Goal: Information Seeking & Learning: Understand process/instructions

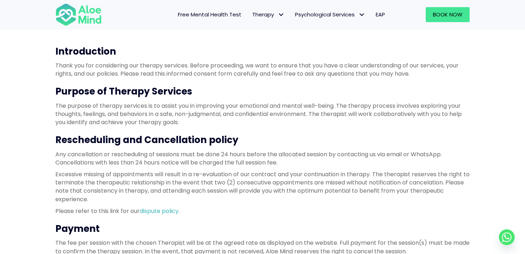
scroll to position [71, 0]
click at [186, 113] on p "The purpose of therapy services is to assist you in improving your emotional an…" at bounding box center [262, 113] width 414 height 25
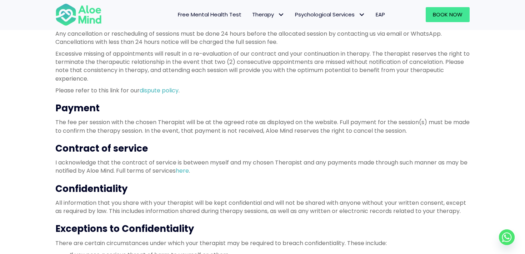
scroll to position [208, 0]
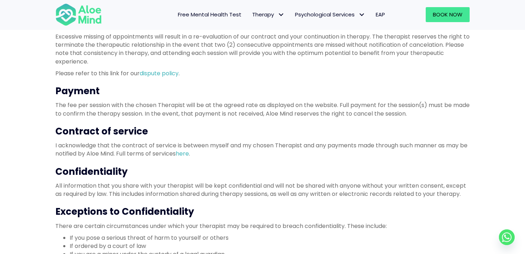
click at [152, 187] on p "All information that you share with your therapist will be kept confidential an…" at bounding box center [262, 190] width 414 height 16
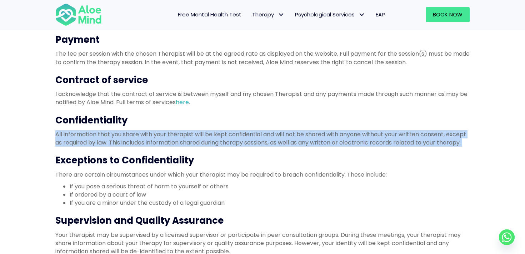
scroll to position [262, 0]
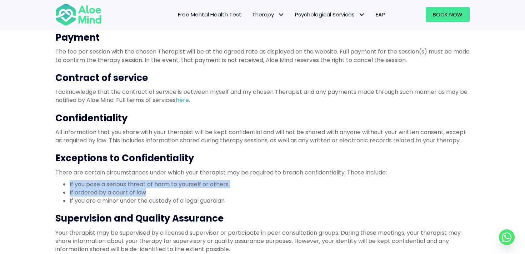
drag, startPoint x: 147, startPoint y: 192, endPoint x: 66, endPoint y: 185, distance: 81.8
click at [66, 185] on ul "If you pose a serious threat of harm to yourself or others If ordered by a cour…" at bounding box center [262, 192] width 414 height 25
click at [220, 184] on li "If you pose a serious threat of harm to yourself or others" at bounding box center [270, 184] width 400 height 8
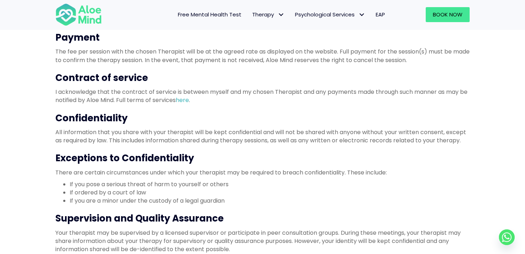
click at [220, 184] on li "If you pose a serious threat of harm to yourself or others" at bounding box center [270, 184] width 400 height 8
click at [138, 191] on li "If ordered by a court of law" at bounding box center [270, 193] width 400 height 8
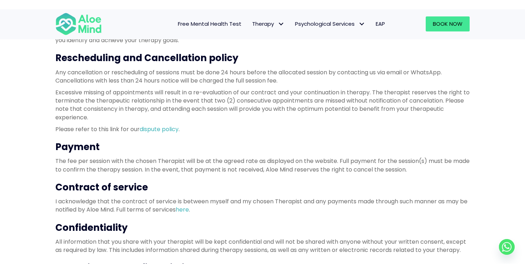
scroll to position [144, 0]
